Goal: Task Accomplishment & Management: Manage account settings

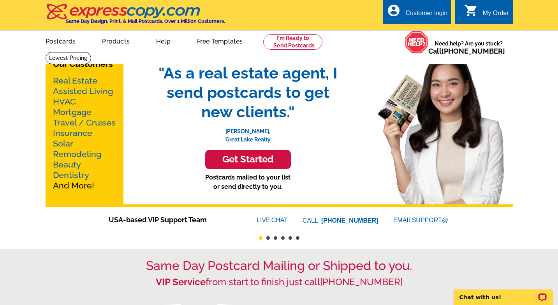
click at [418, 18] on div "Customer login" at bounding box center [426, 15] width 42 height 11
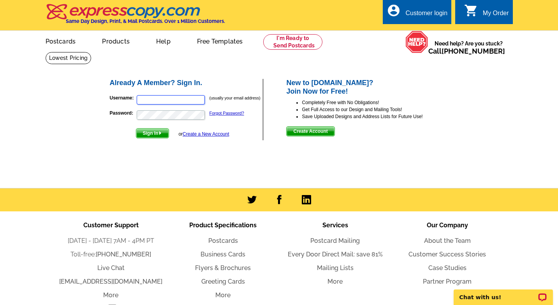
click at [149, 99] on input "Username:" at bounding box center [171, 99] width 68 height 9
click at [70, 93] on main "Already A Member? Sign In. Username: (usually your email address) Password: For…" at bounding box center [279, 120] width 558 height 137
